Goal: Information Seeking & Learning: Learn about a topic

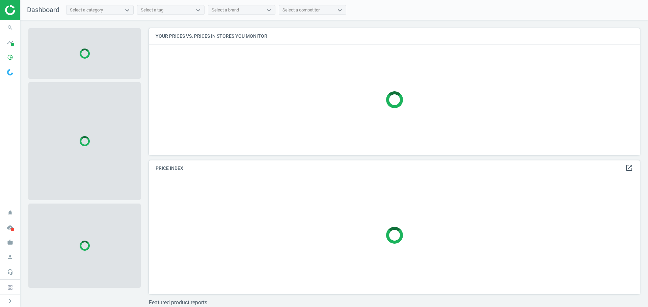
scroll to position [137, 496]
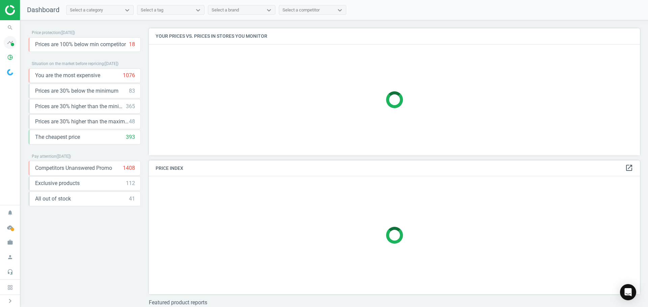
click at [11, 45] on span at bounding box center [12, 44] width 3 height 3
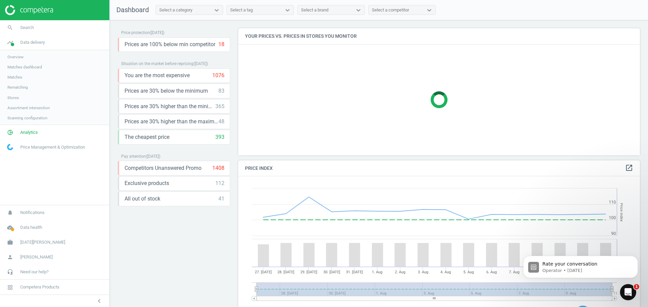
scroll to position [166, 407]
click at [27, 66] on span "Matches dashboard" at bounding box center [24, 66] width 35 height 5
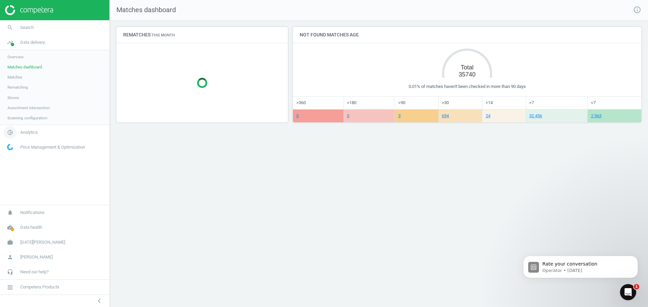
click at [32, 132] on span "Analytics" at bounding box center [29, 133] width 18 height 6
click at [17, 82] on span "Products" at bounding box center [15, 81] width 16 height 5
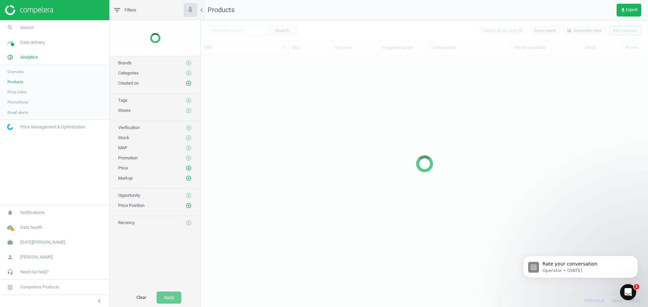
scroll to position [230, 442]
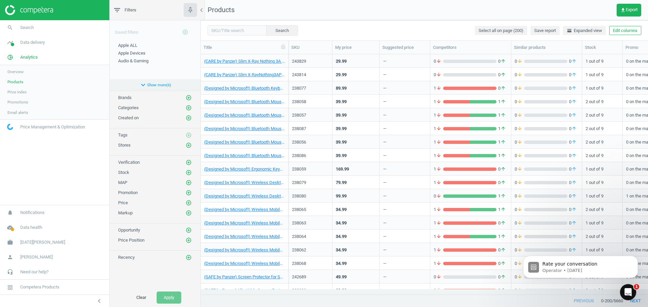
click at [149, 86] on button "expand_more Show more ( 6 )" at bounding box center [155, 84] width 91 height 11
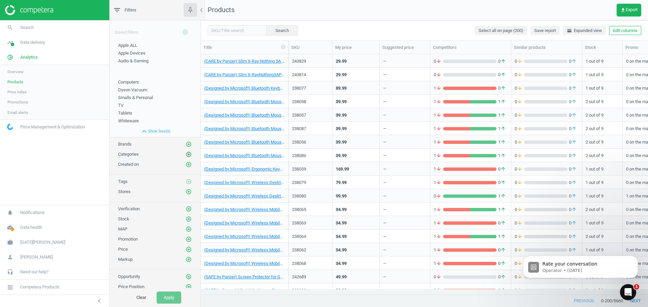
click at [186, 152] on icon "add_circle_outline" at bounding box center [189, 154] width 6 height 6
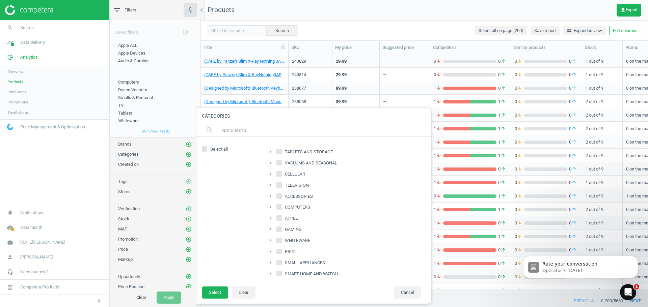
click at [280, 274] on input "SMART HOME AND WATCH" at bounding box center [279, 274] width 4 height 4
checkbox input "true"
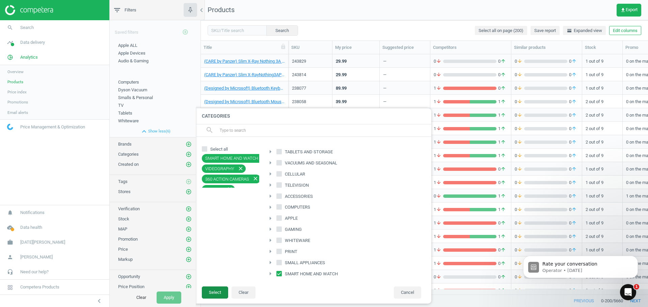
click at [208, 293] on button "Select" at bounding box center [215, 293] width 26 height 12
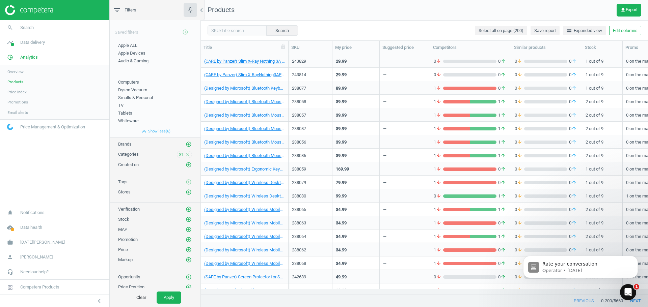
click at [19, 92] on span "Price index" at bounding box center [16, 91] width 19 height 5
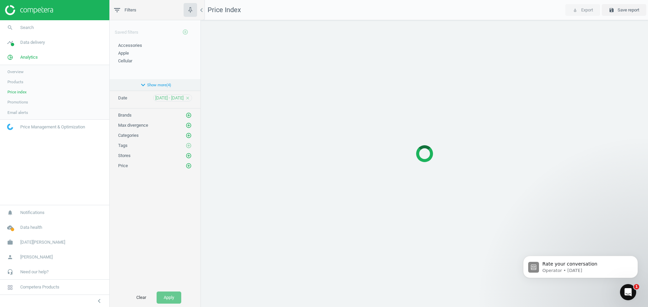
click at [163, 88] on button "expand_more Show more ( 4 )" at bounding box center [155, 84] width 91 height 11
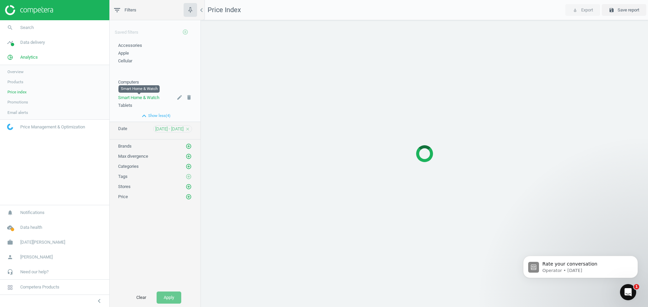
click at [151, 98] on span "Smart Home & Watch" at bounding box center [138, 97] width 41 height 5
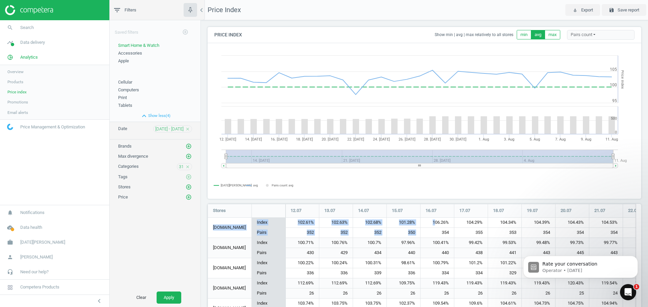
drag, startPoint x: 435, startPoint y: 225, endPoint x: 637, endPoint y: 221, distance: 202.5
click at [637, 221] on div "Price Index Show min | avg | max relatively to all stores min avg max Pairs cou…" at bounding box center [424, 163] width 447 height 287
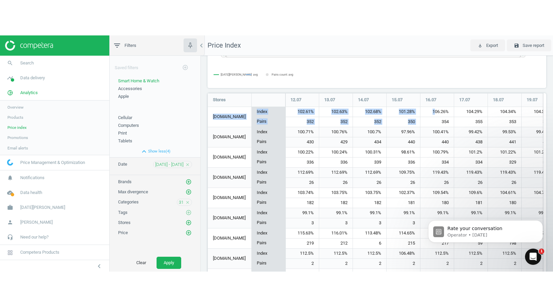
scroll to position [248, 344]
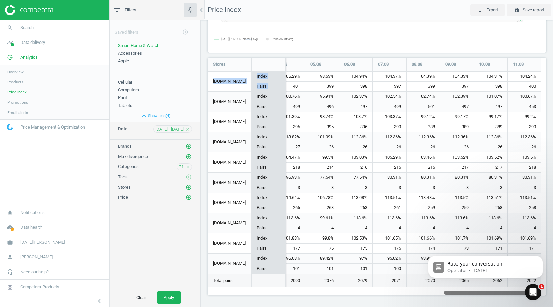
drag, startPoint x: 274, startPoint y: 292, endPoint x: 556, endPoint y: 285, distance: 282.1
click at [553, 285] on html "Group 2 Created with Sketch. ic/cloud_download/grey600 Created with Sketch. gra…" at bounding box center [276, 153] width 553 height 307
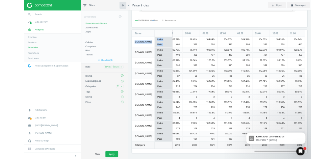
scroll to position [147, 0]
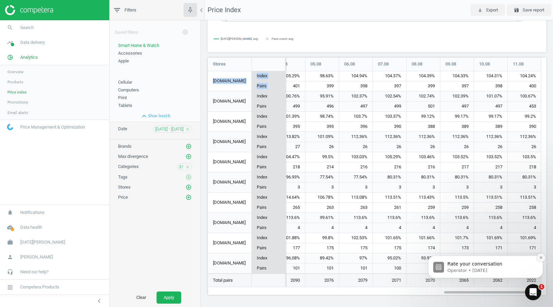
click at [541, 258] on icon "Dismiss notification" at bounding box center [540, 257] width 2 height 2
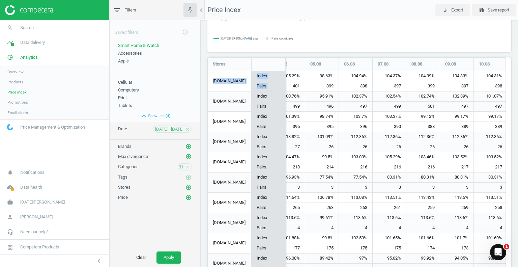
scroll to position [248, 309]
